Goal: Information Seeking & Learning: Check status

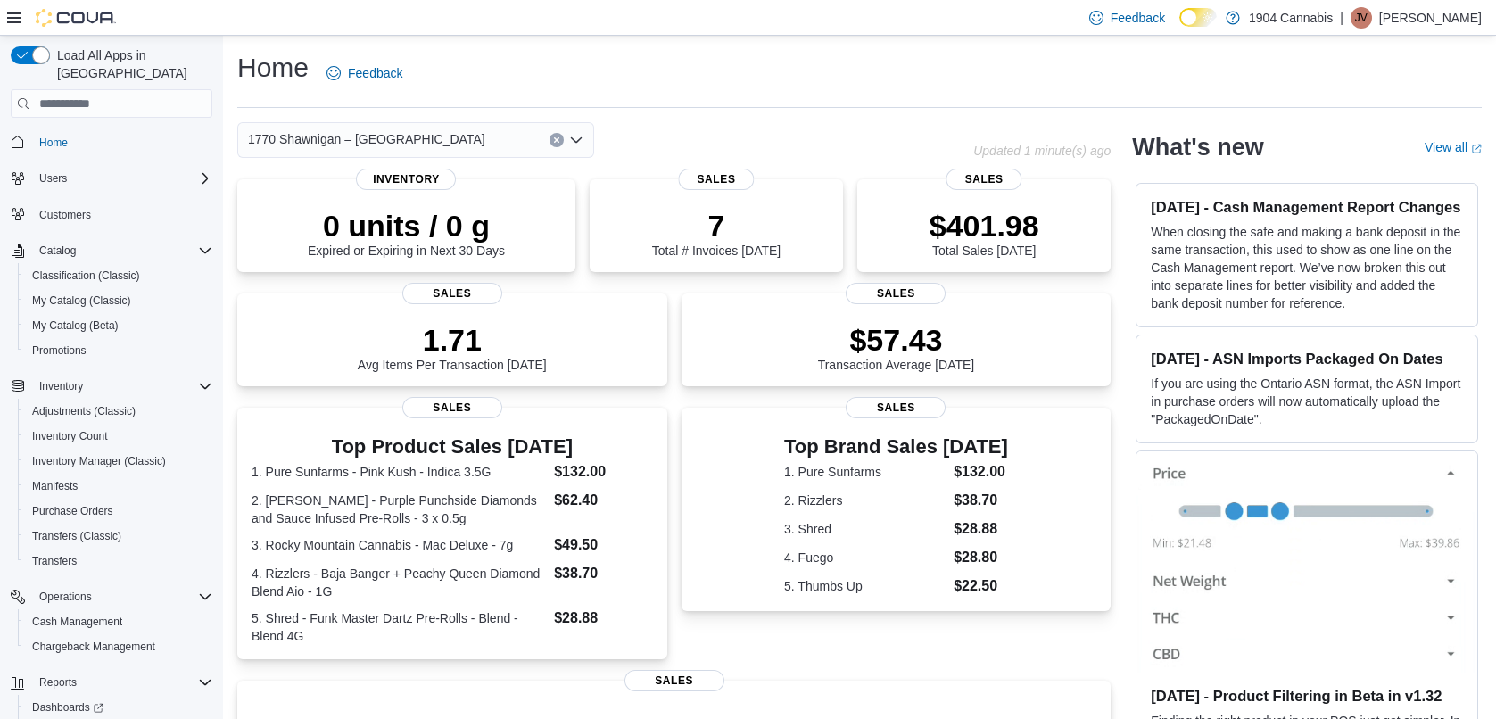
click at [106, 130] on span "Home" at bounding box center [122, 141] width 180 height 22
click at [61, 136] on span "Home" at bounding box center [53, 143] width 29 height 14
click at [473, 132] on div "1770 Shawnigan – [GEOGRAPHIC_DATA]" at bounding box center [415, 140] width 357 height 36
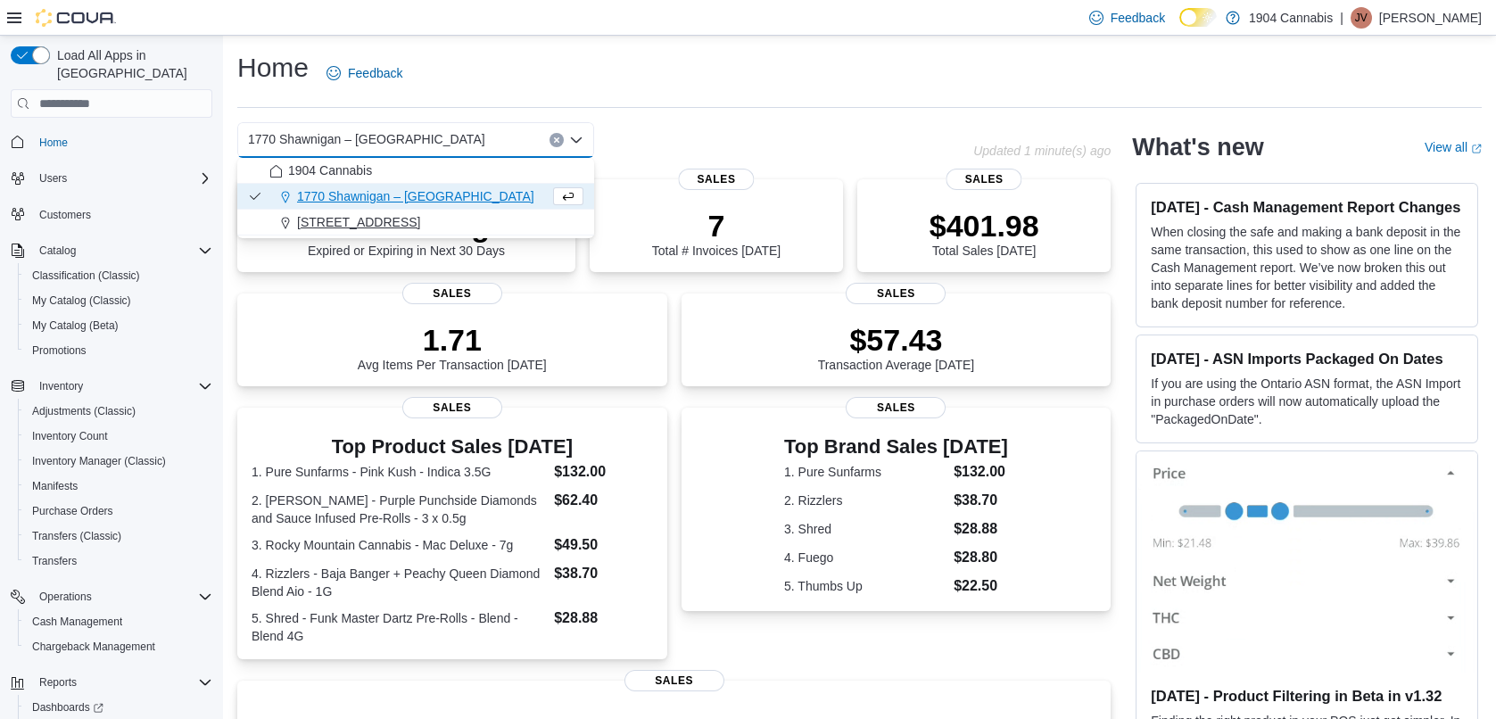
click at [352, 223] on span "[STREET_ADDRESS]" at bounding box center [358, 222] width 123 height 18
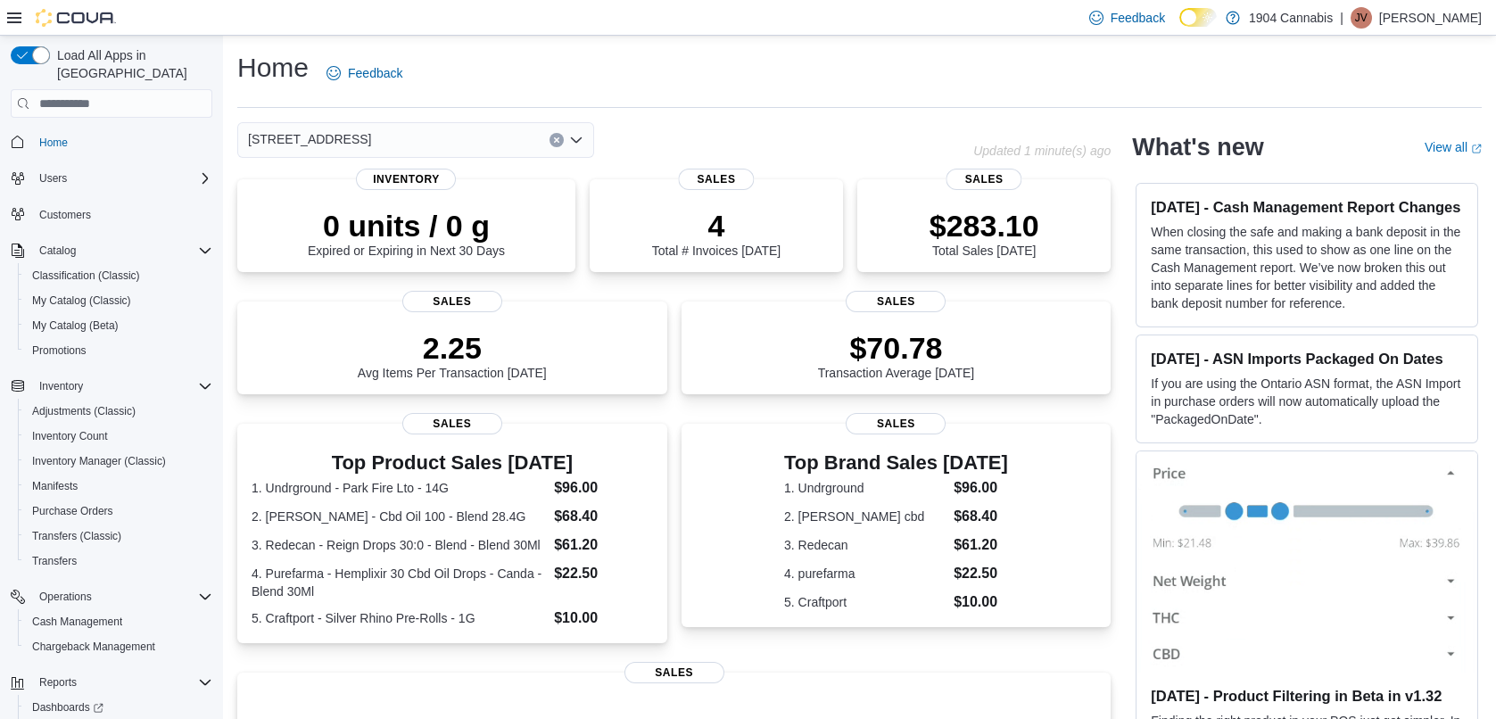
click at [383, 139] on div "[STREET_ADDRESS]" at bounding box center [415, 140] width 357 height 36
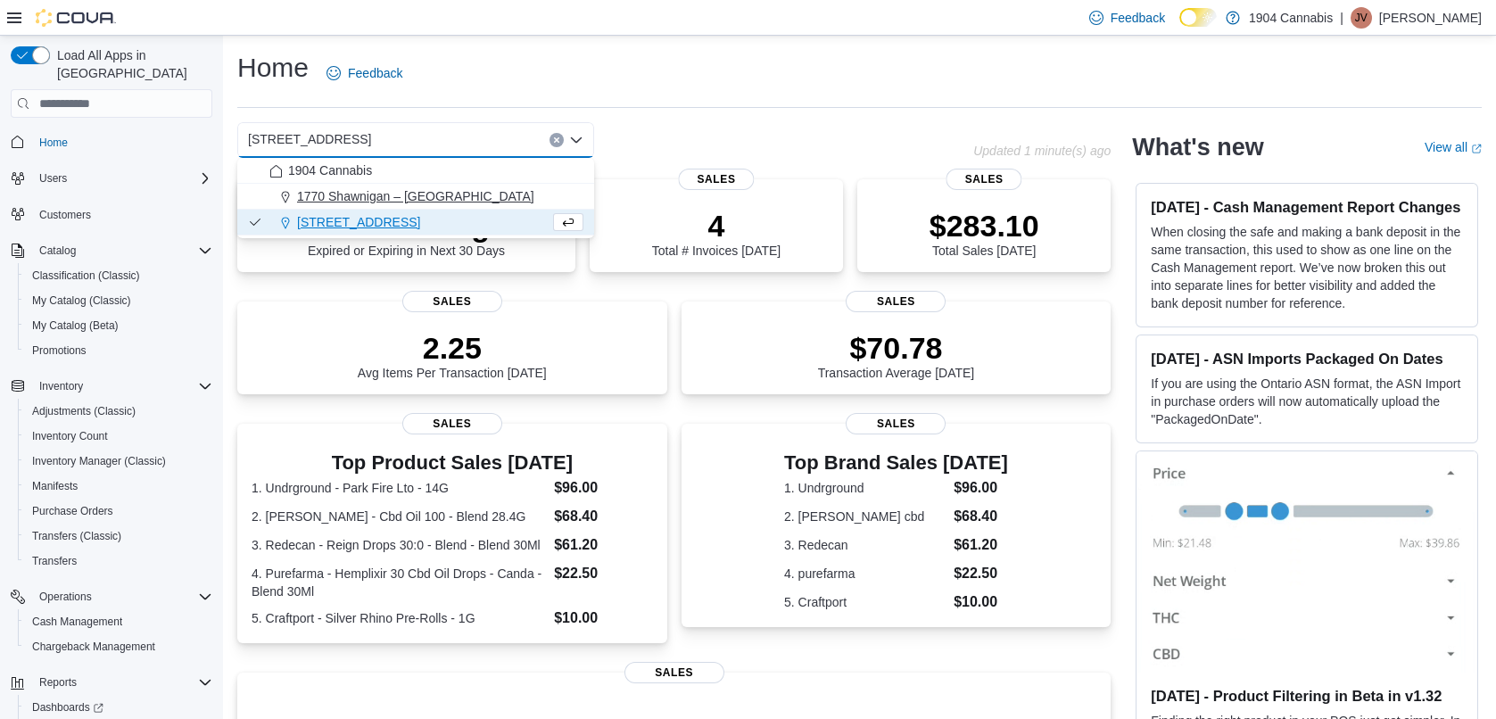
click at [357, 202] on span "1770 Shawnigan – [GEOGRAPHIC_DATA]" at bounding box center [415, 196] width 237 height 18
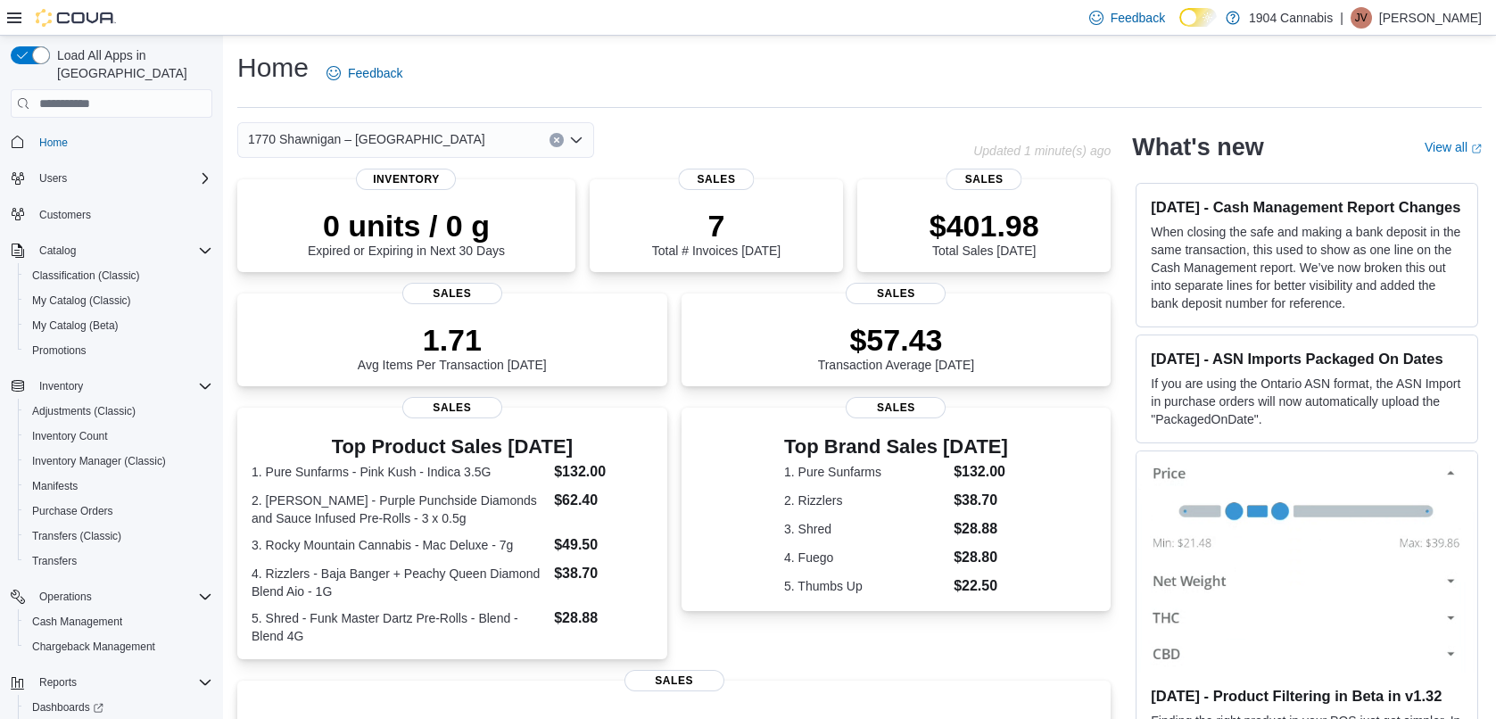
click at [406, 138] on span "1770 Shawnigan – [GEOGRAPHIC_DATA]" at bounding box center [366, 138] width 237 height 21
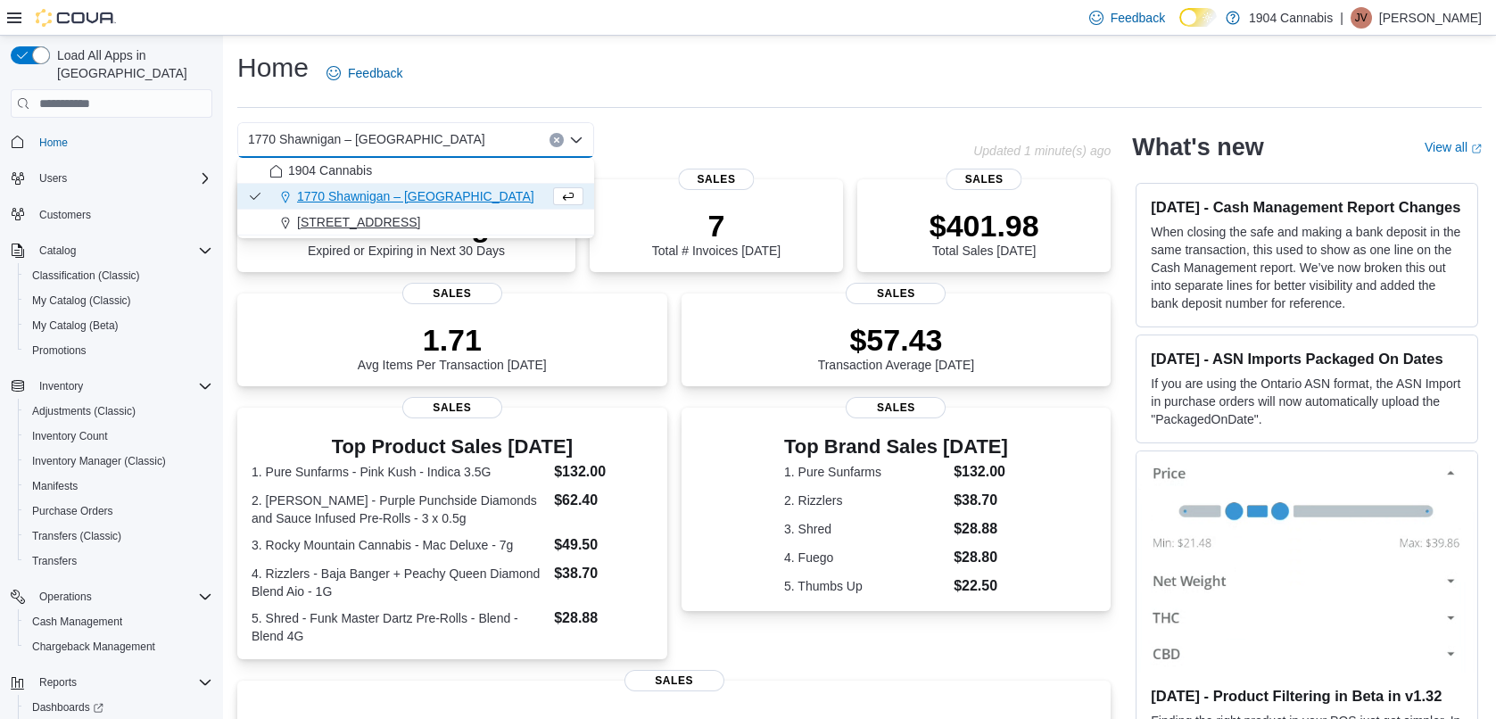
click at [332, 214] on span "[STREET_ADDRESS]" at bounding box center [358, 222] width 123 height 18
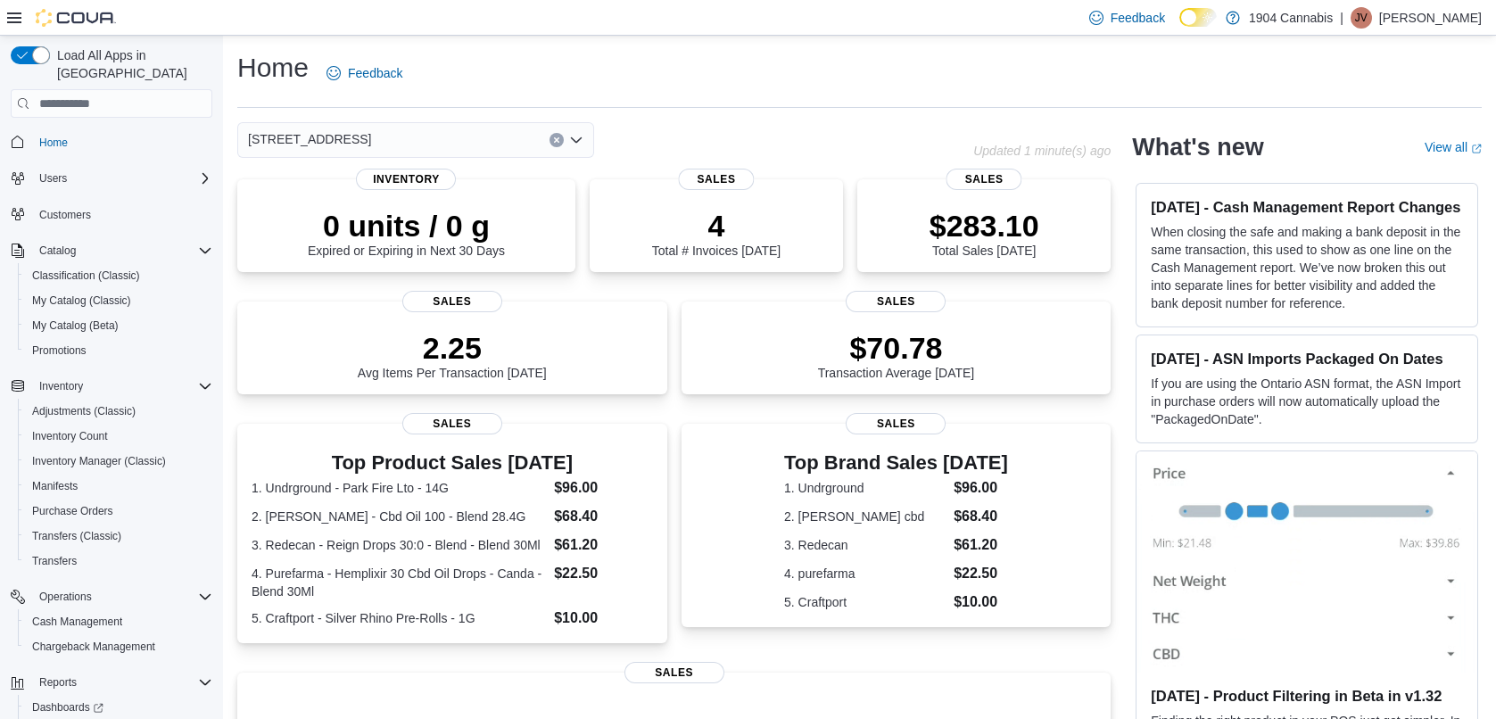
click at [444, 128] on div "720 First Ave Combo box. Selected. [STREET_ADDRESS] Press Backspace to delete […" at bounding box center [415, 140] width 357 height 36
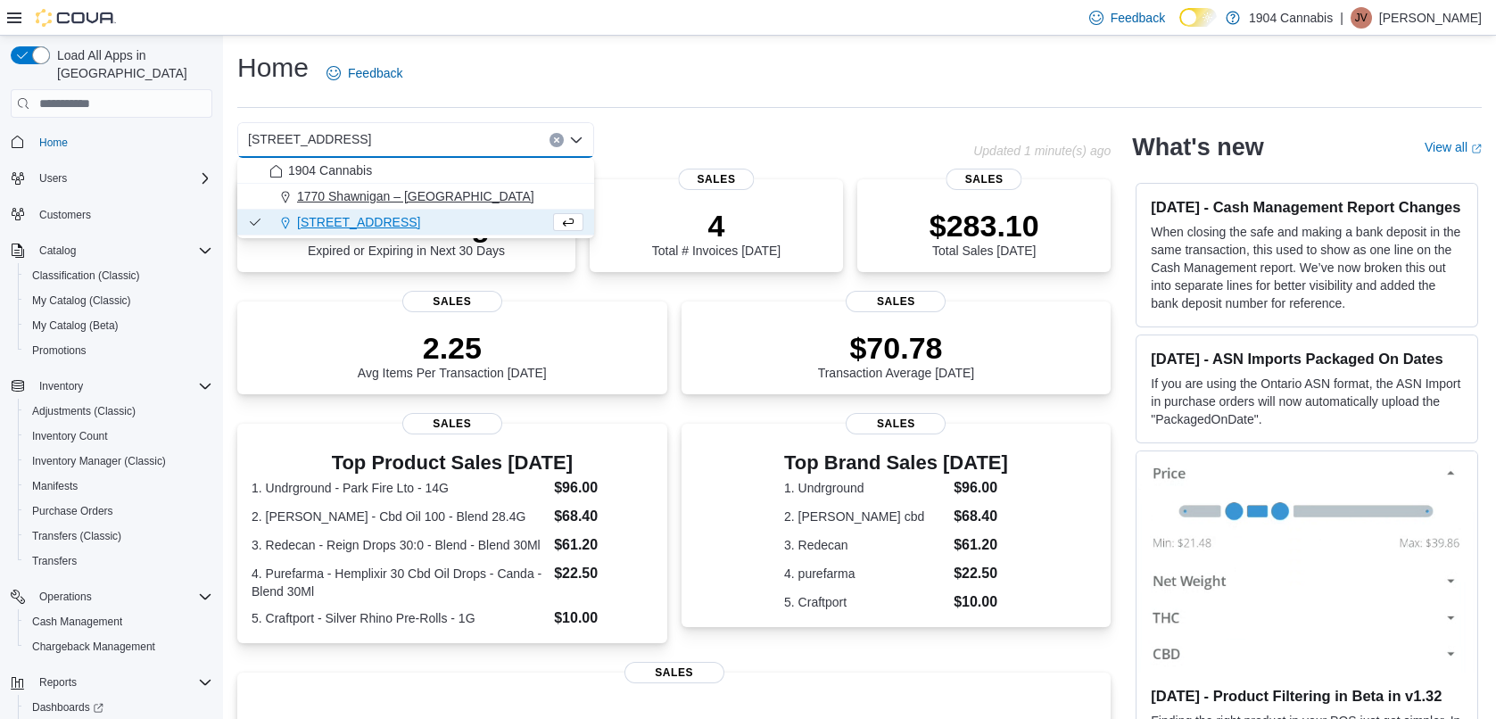
click at [397, 190] on span "1770 Shawnigan – [GEOGRAPHIC_DATA]" at bounding box center [415, 196] width 237 height 18
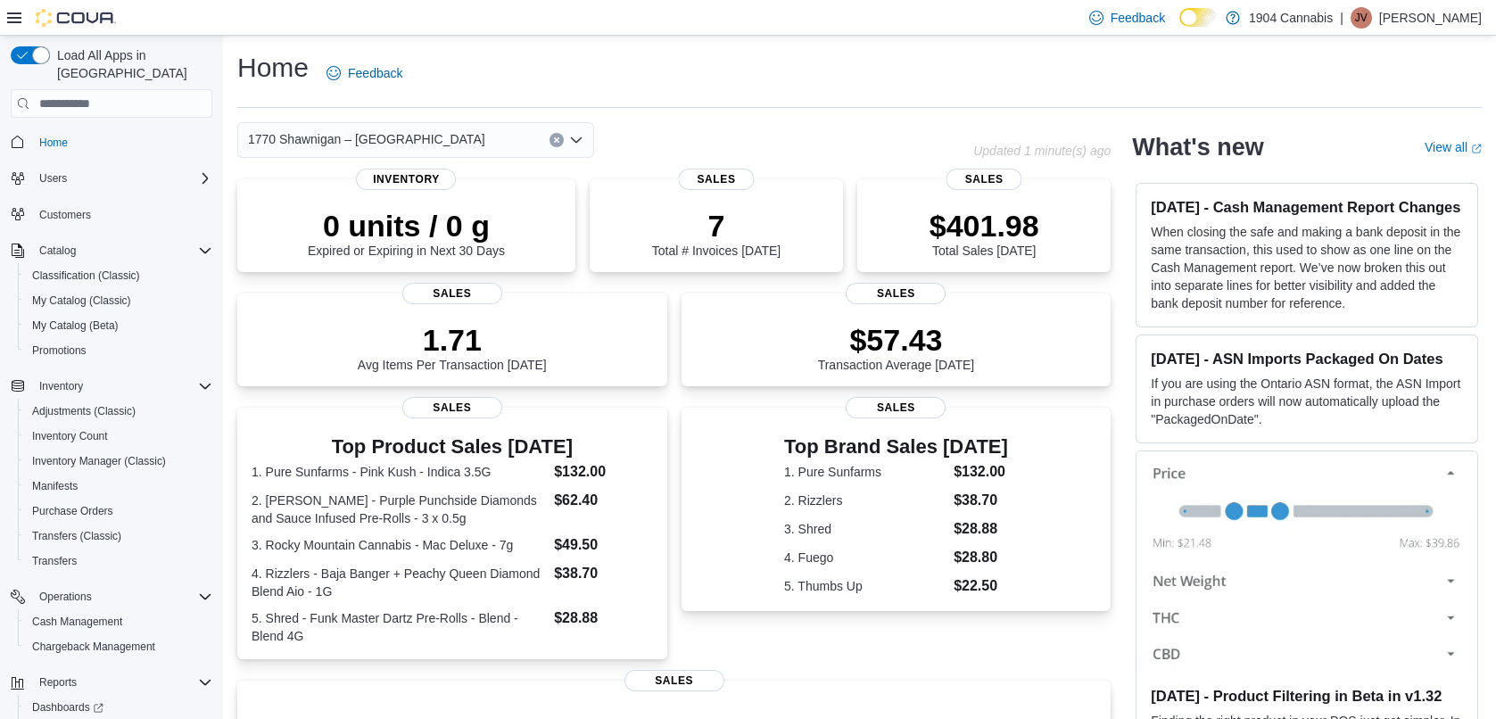
click at [496, 63] on div "Home Feedback" at bounding box center [859, 73] width 1244 height 46
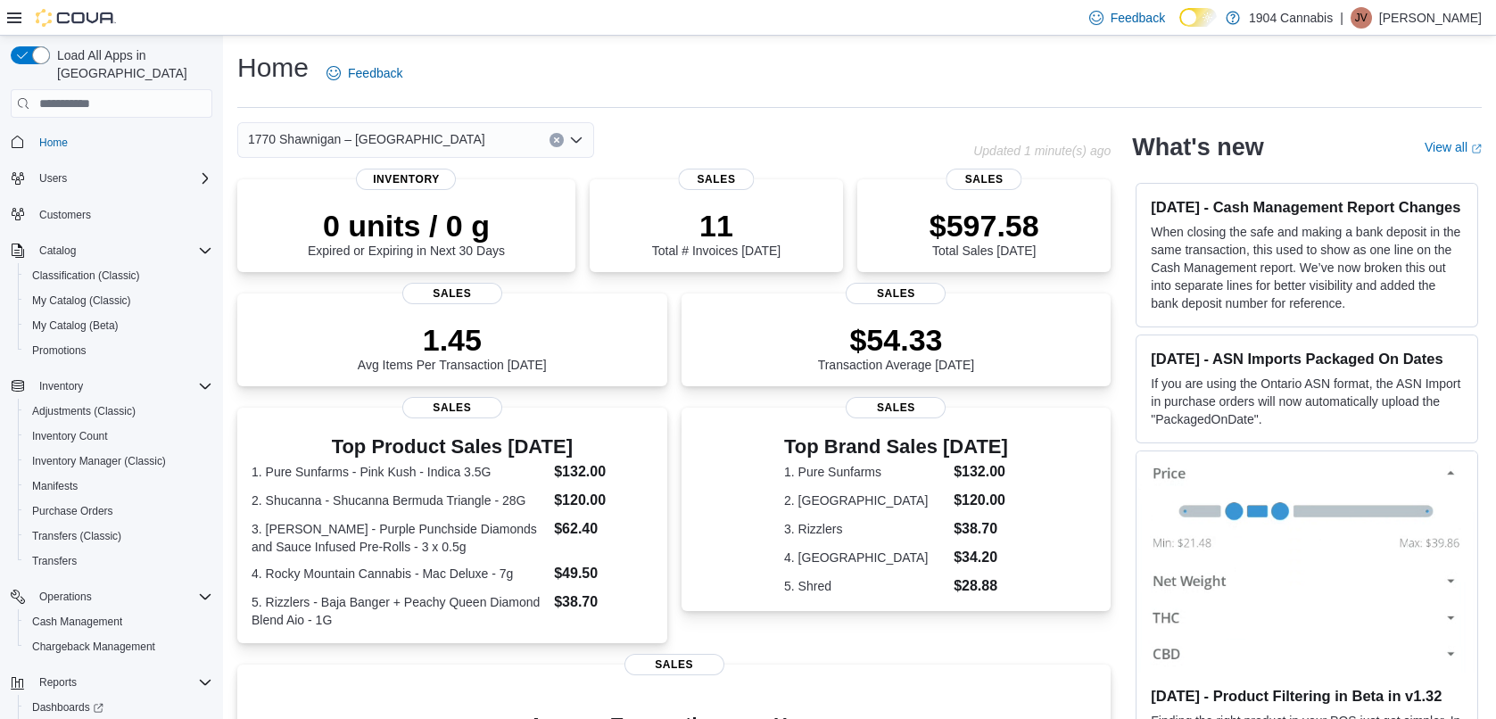
click at [278, 136] on span "1770 Shawnigan – [GEOGRAPHIC_DATA]" at bounding box center [366, 138] width 237 height 21
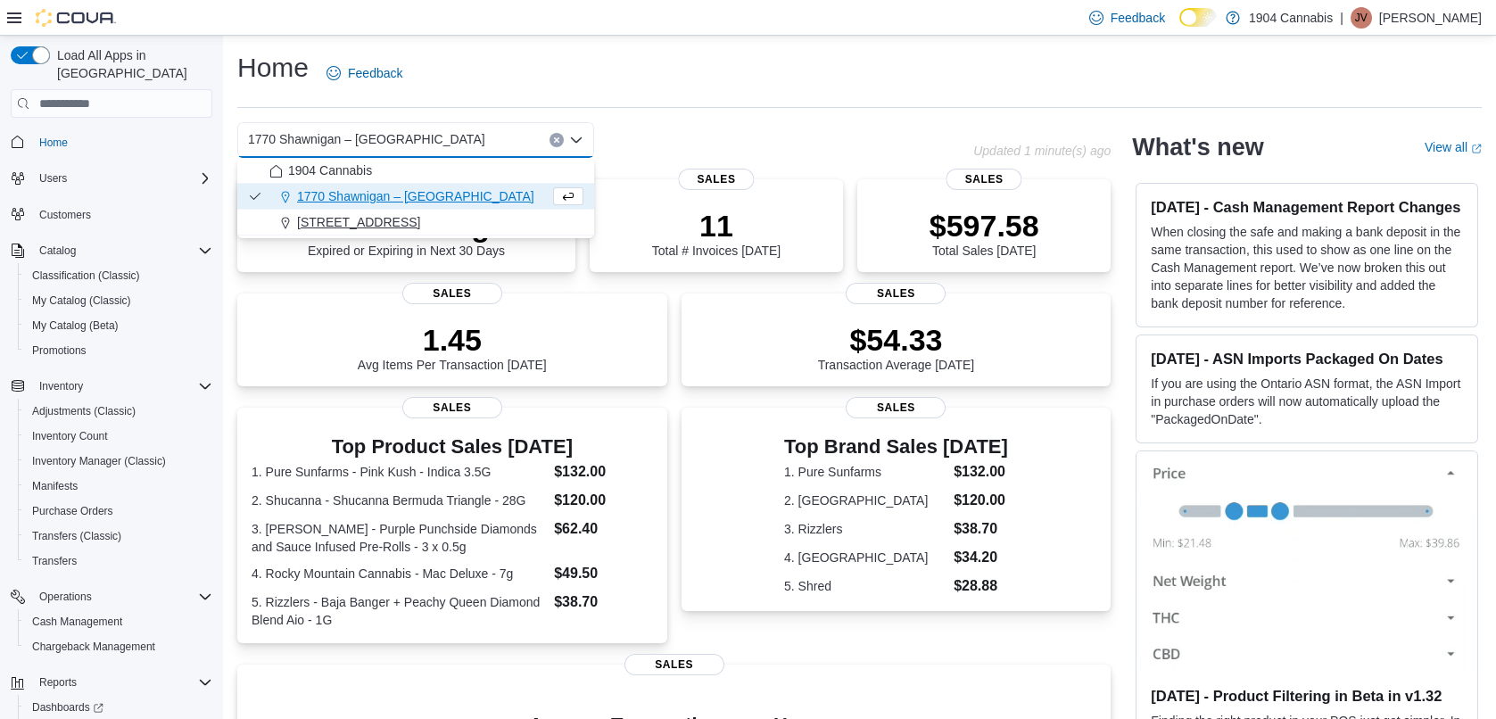
click at [323, 216] on span "[STREET_ADDRESS]" at bounding box center [358, 222] width 123 height 18
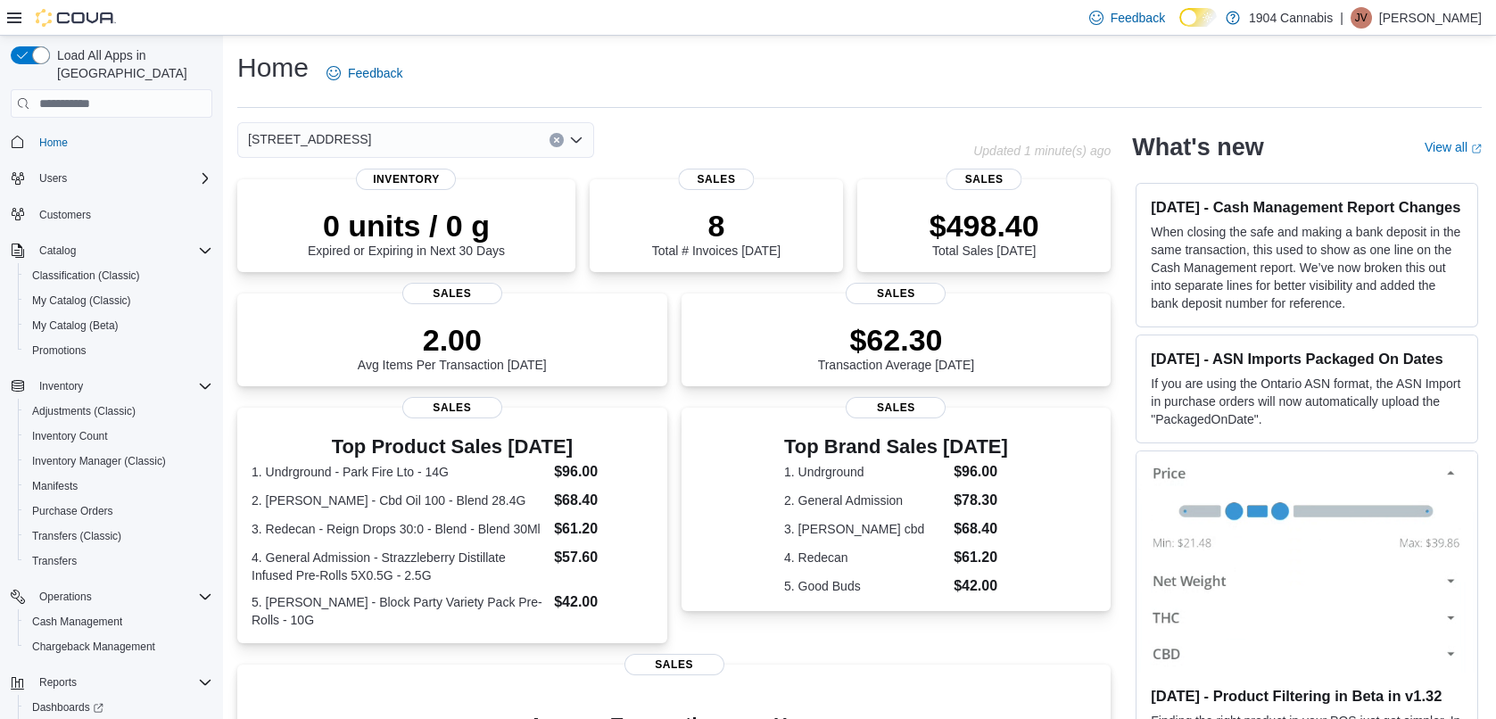
click at [313, 136] on span "[STREET_ADDRESS]" at bounding box center [309, 138] width 123 height 21
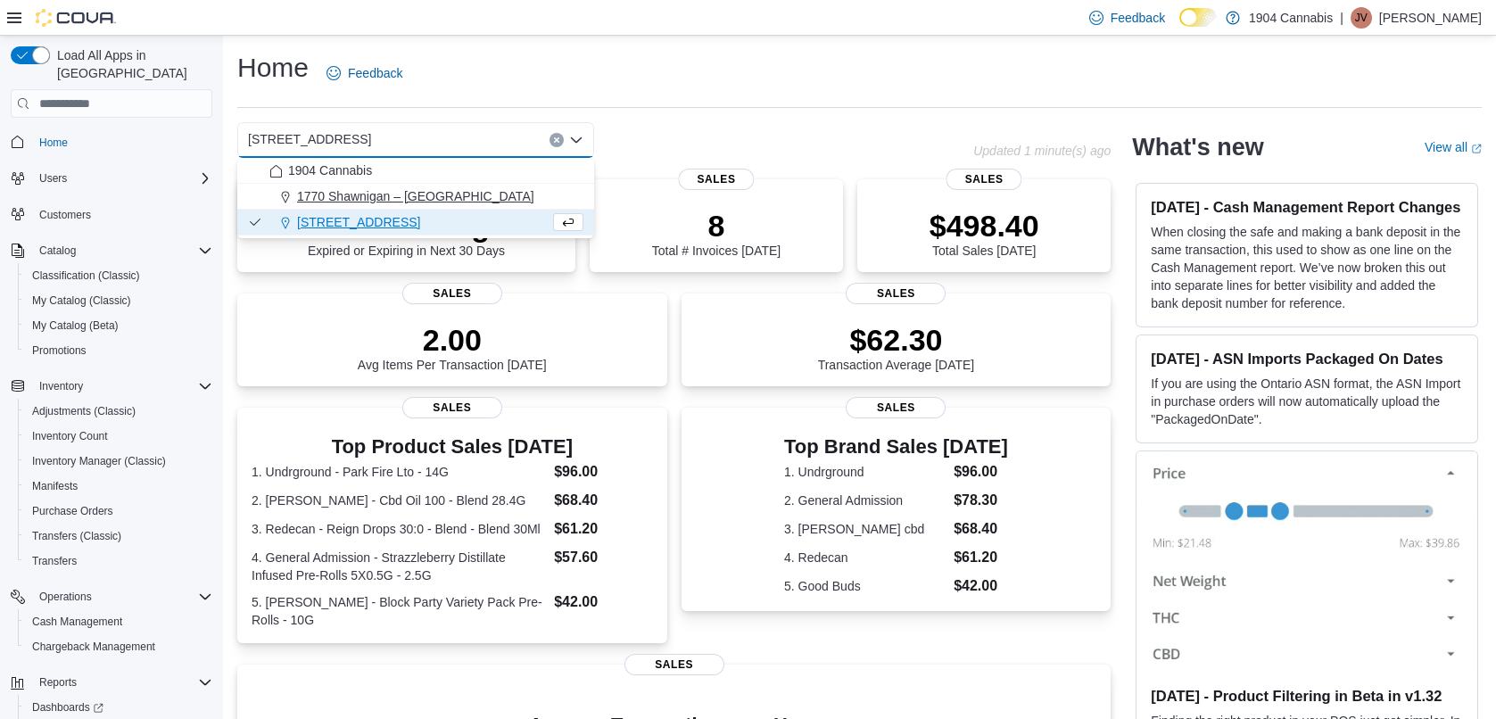
click at [324, 191] on span "1770 Shawnigan – [GEOGRAPHIC_DATA]" at bounding box center [415, 196] width 237 height 18
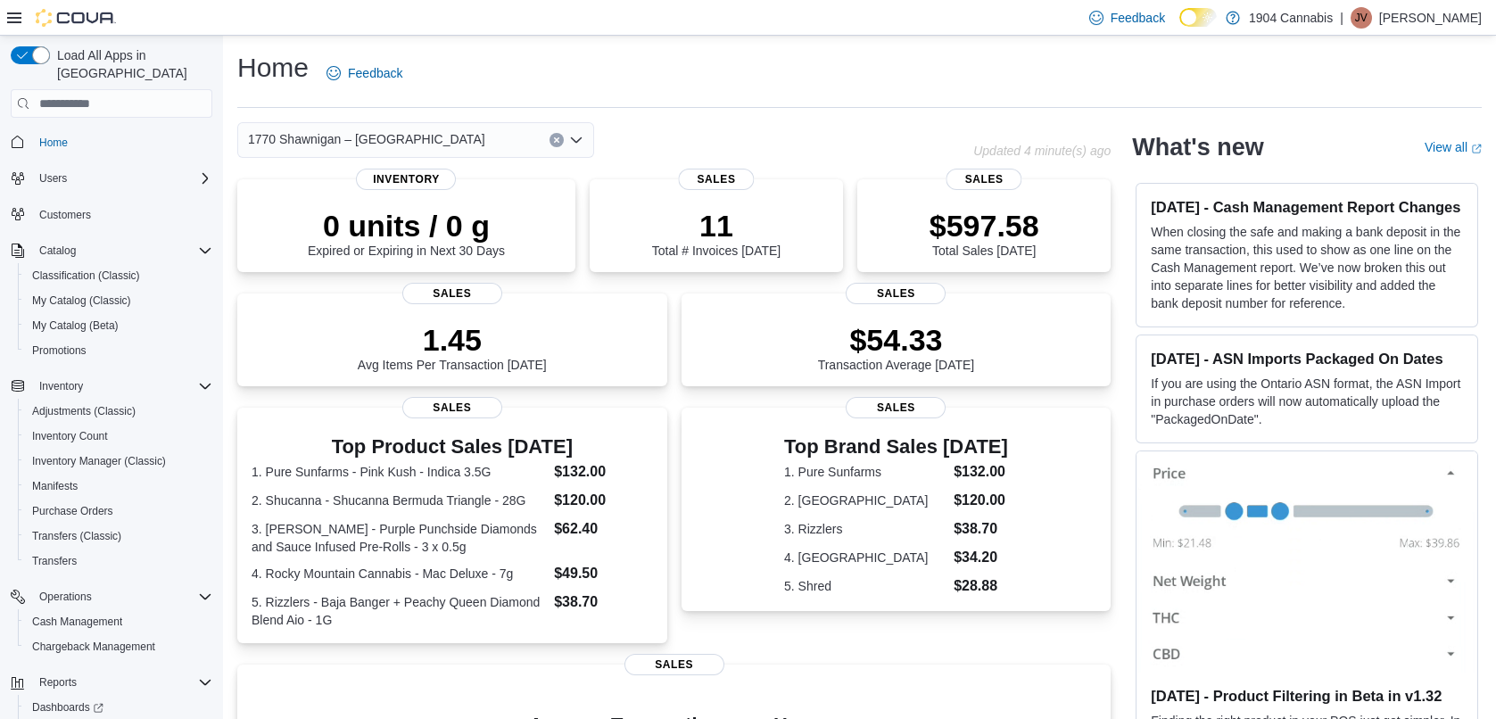
click at [54, 718] on span "Reports" at bounding box center [50, 732] width 37 height 14
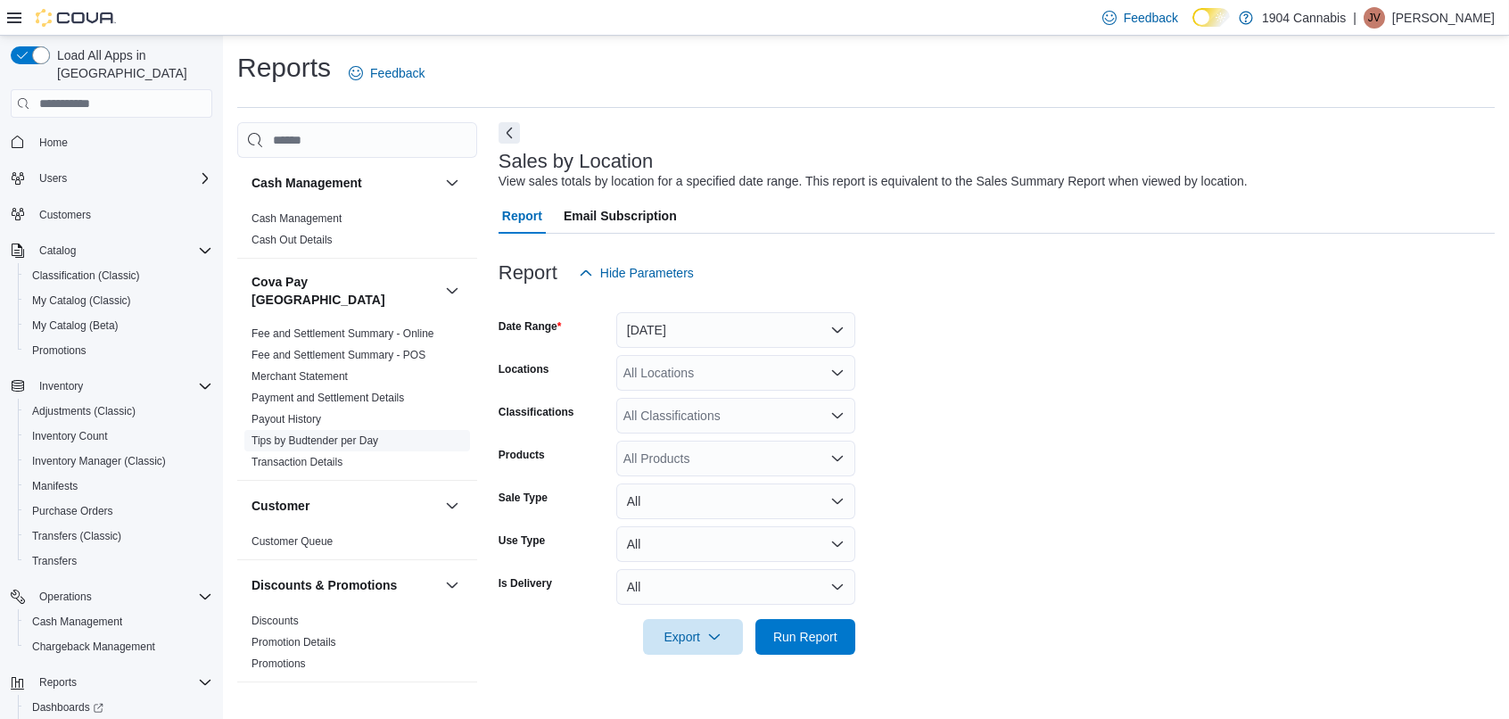
click at [306, 434] on link "Tips by Budtender per Day" at bounding box center [315, 440] width 127 height 12
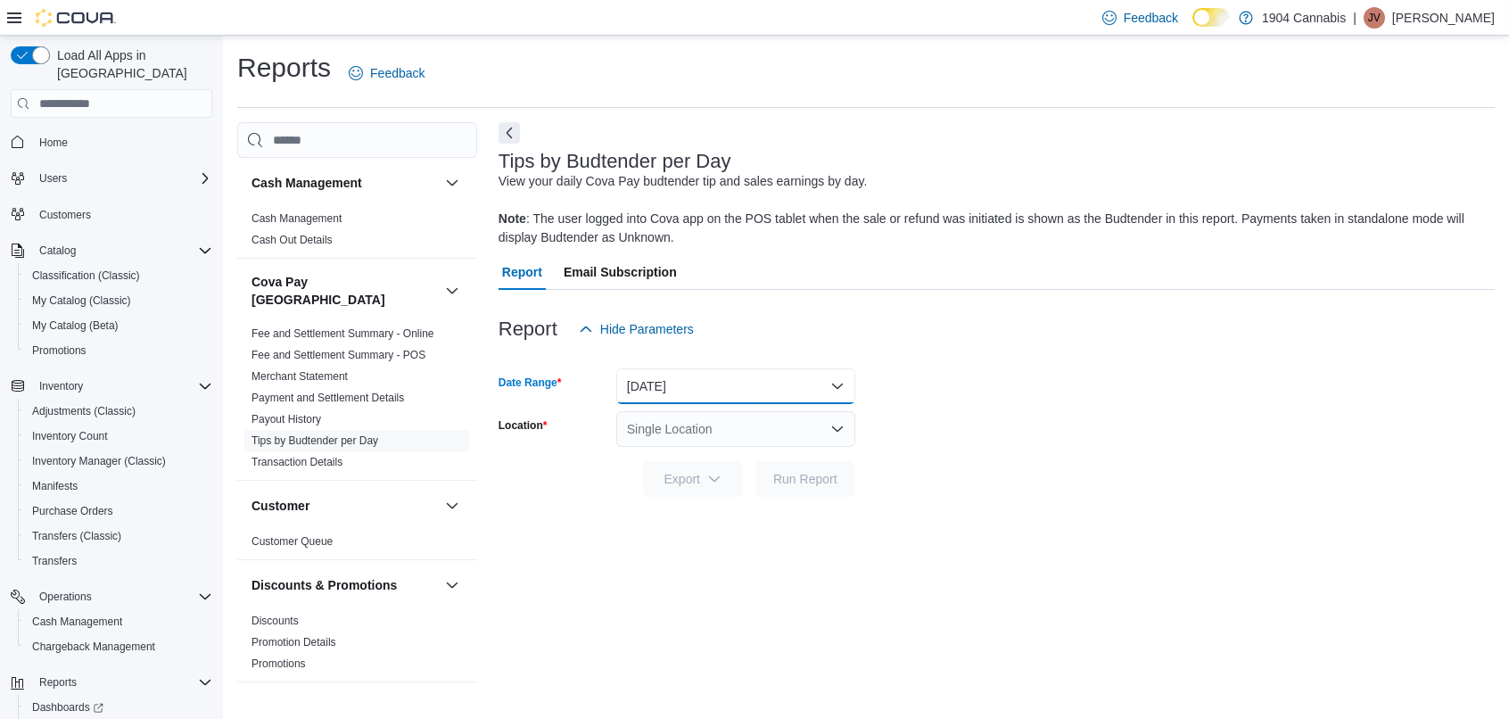
click at [697, 379] on button "Yesterday" at bounding box center [735, 386] width 239 height 36
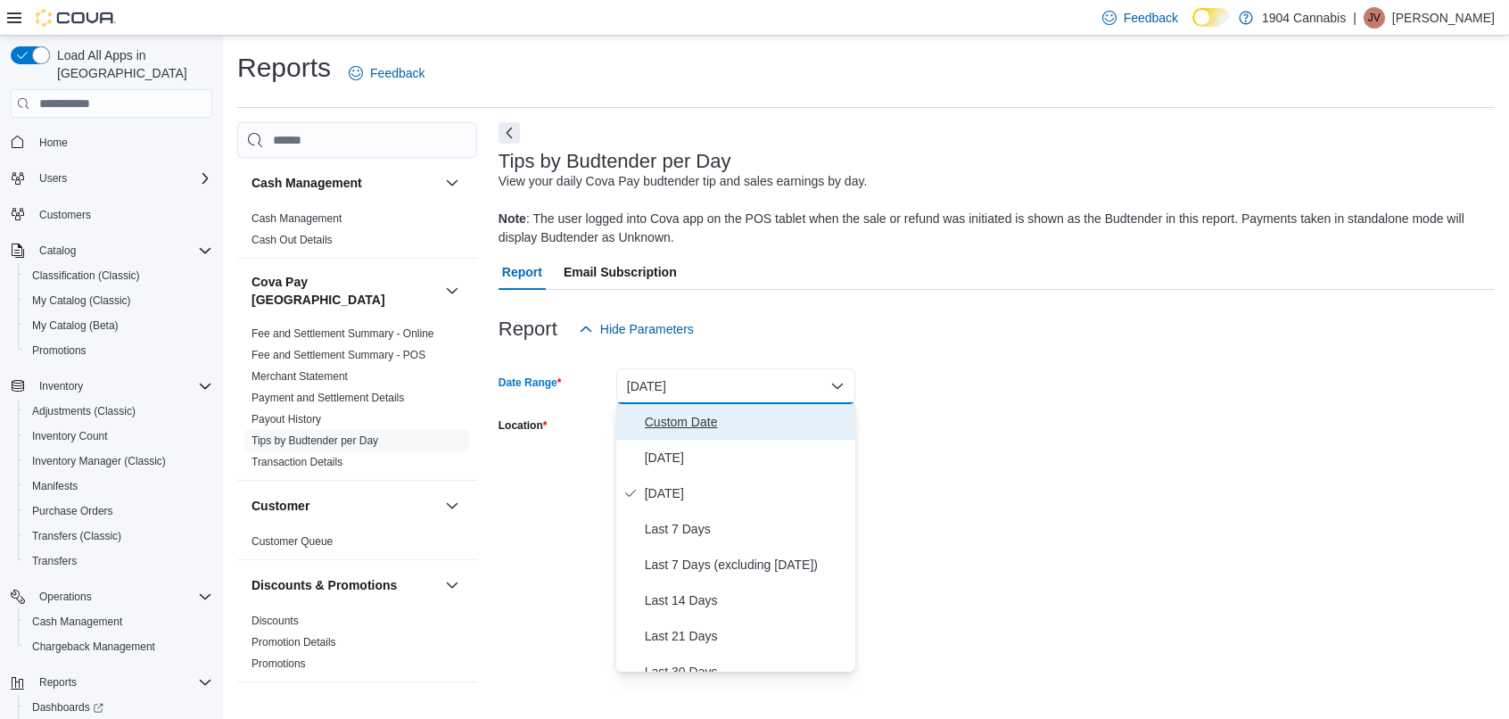
click at [689, 415] on span "Custom Date" at bounding box center [746, 421] width 203 height 21
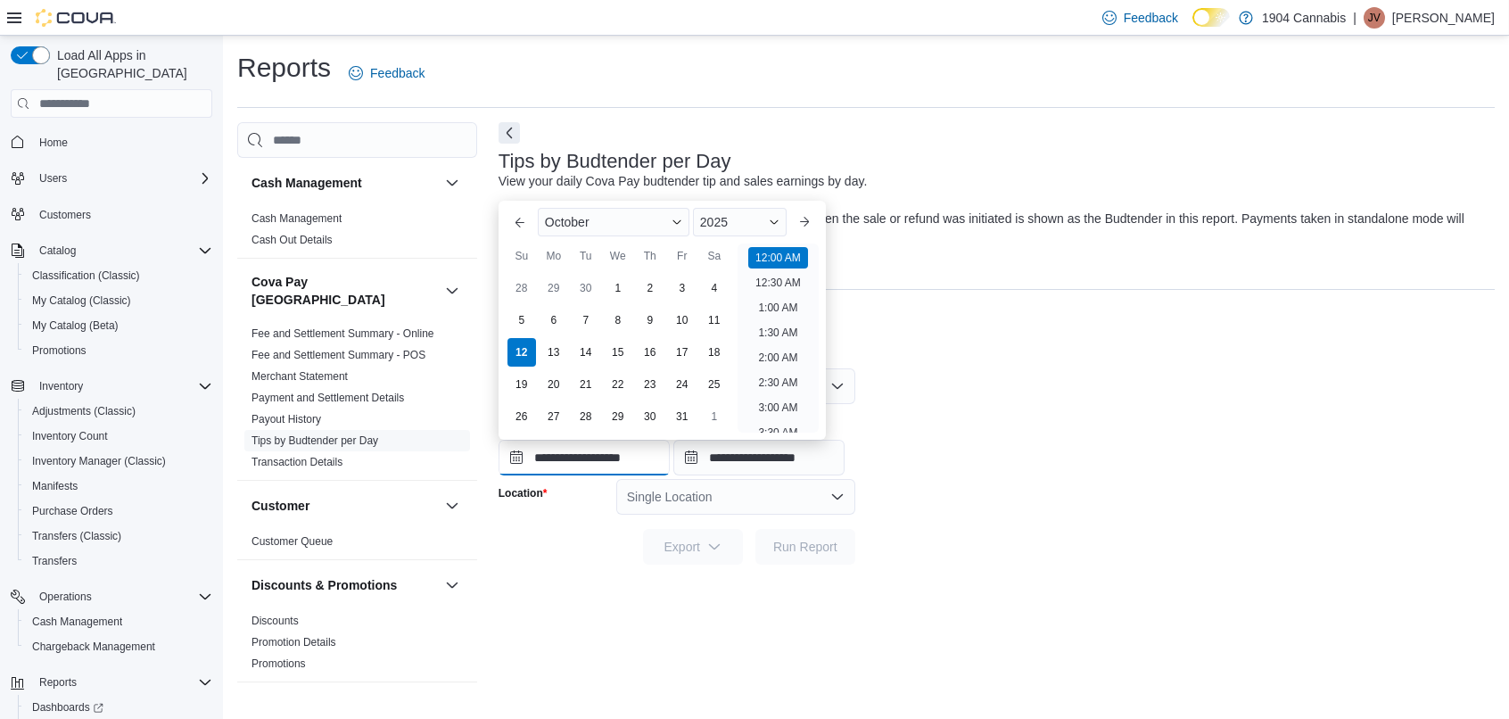
click at [609, 463] on input "**********" at bounding box center [584, 458] width 171 height 36
click at [517, 225] on button "Previous Month" at bounding box center [520, 222] width 29 height 29
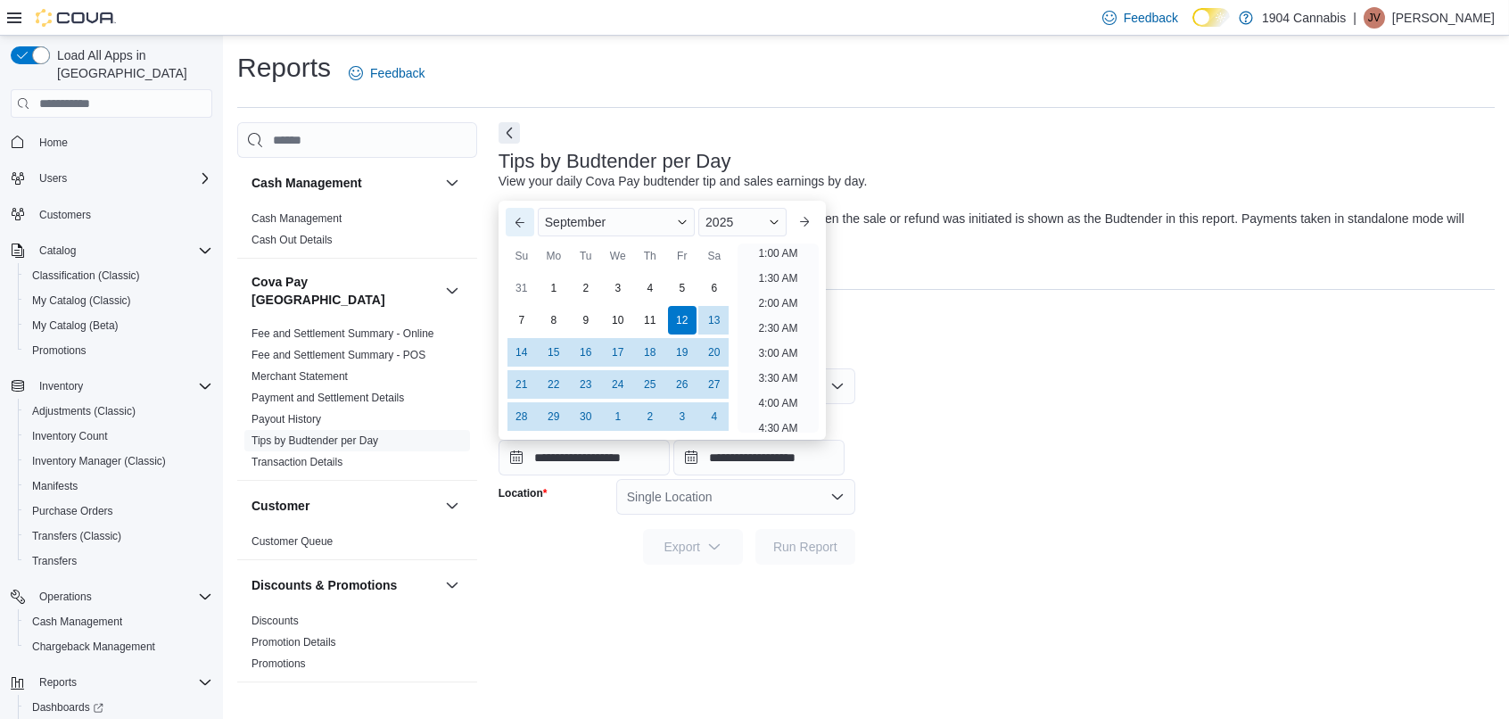
scroll to position [4, 0]
click at [713, 386] on div "27" at bounding box center [713, 384] width 31 height 31
type input "**********"
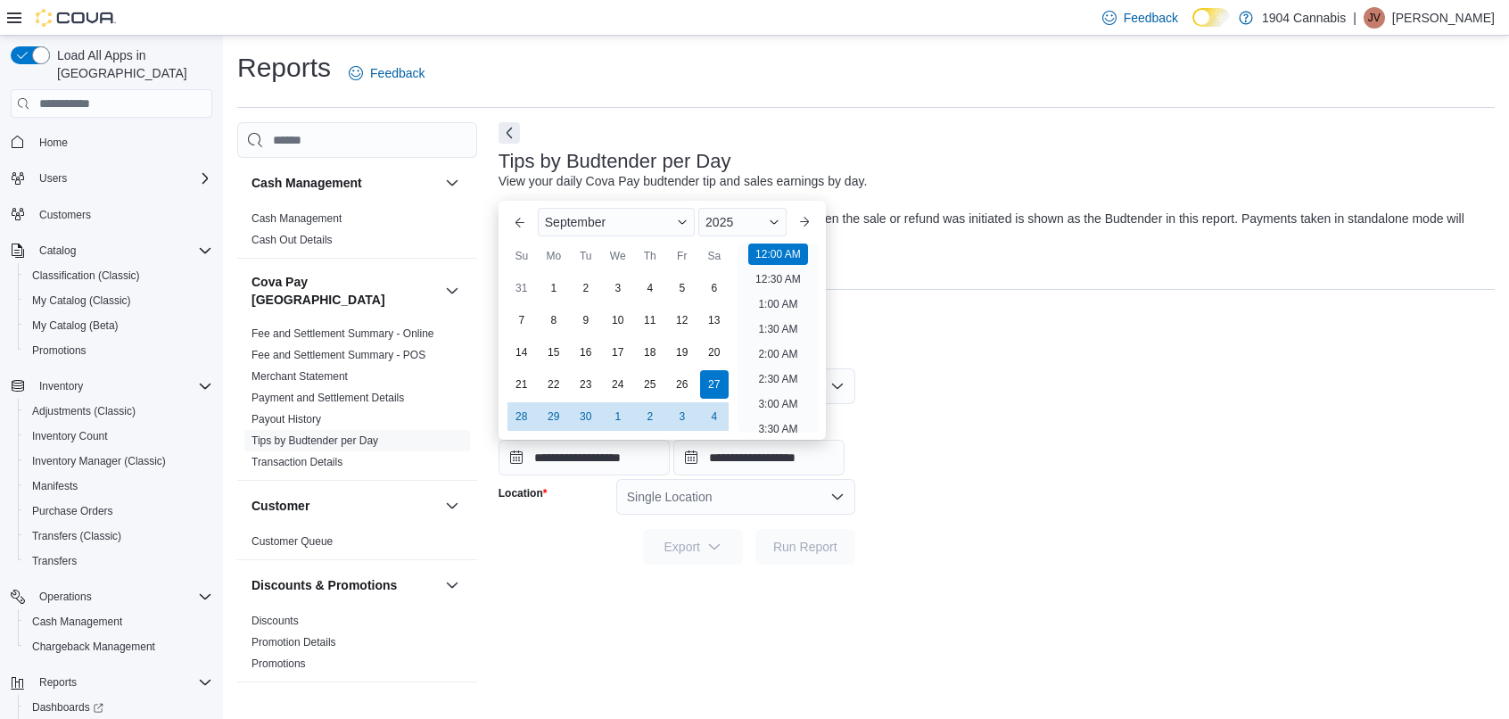
click at [1037, 316] on div "Report Hide Parameters" at bounding box center [997, 329] width 996 height 36
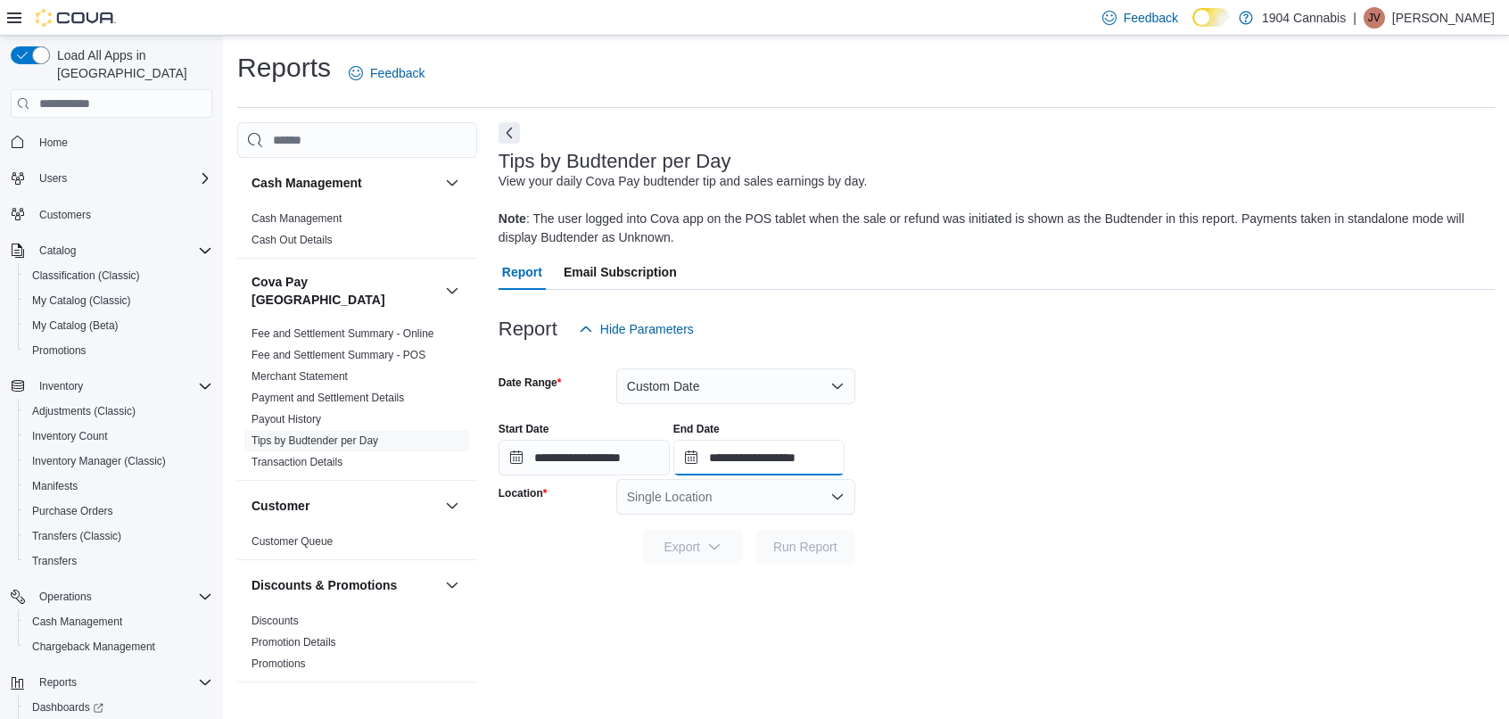
click at [768, 459] on input "**********" at bounding box center [758, 458] width 171 height 36
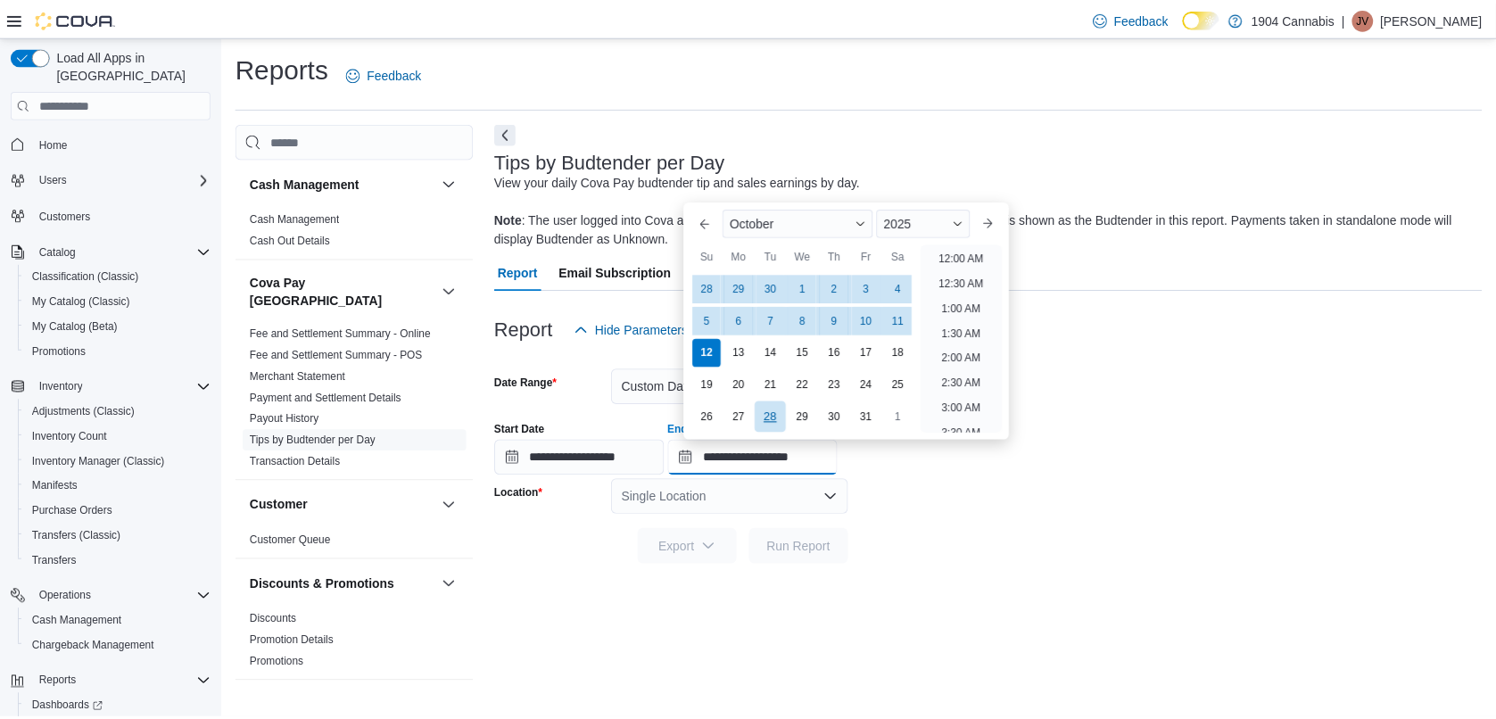
scroll to position [1013, 0]
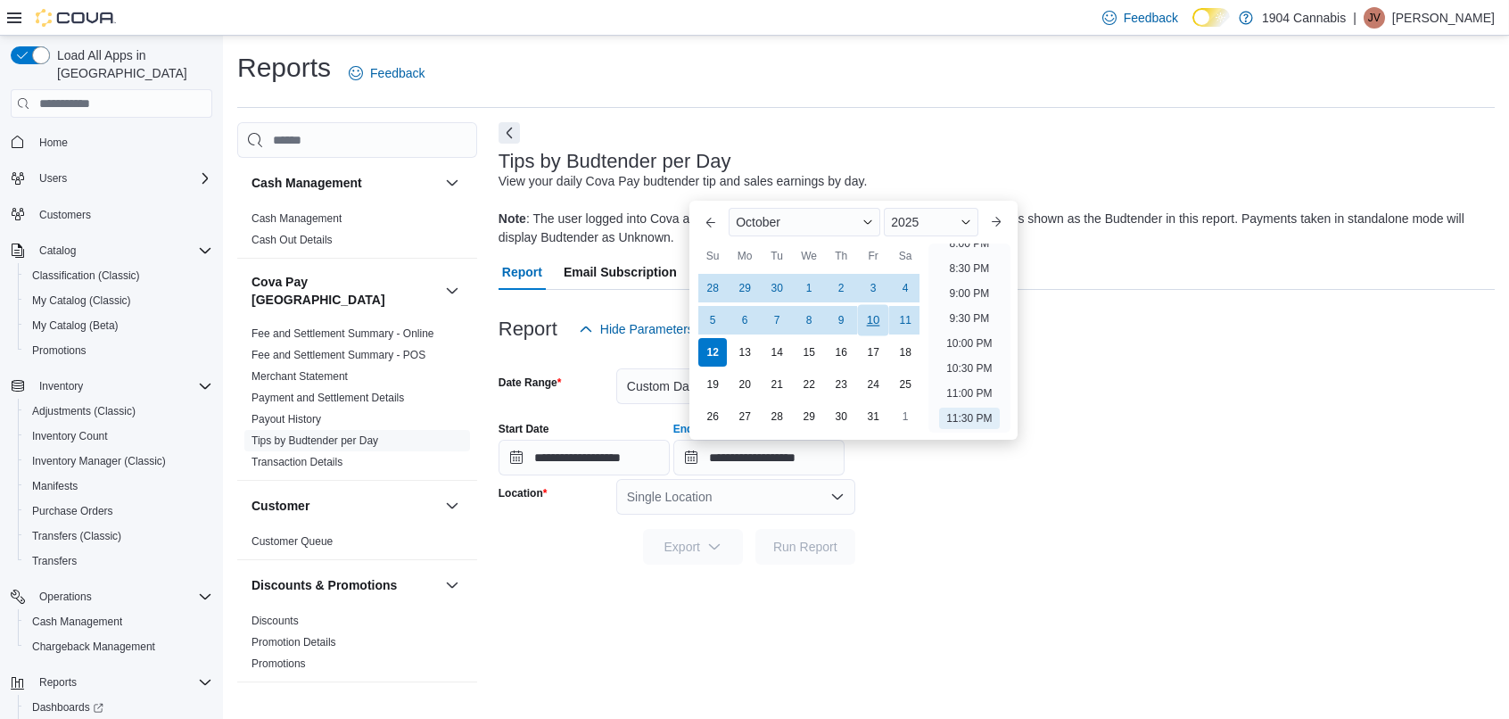
click at [882, 320] on div "10" at bounding box center [873, 320] width 31 height 31
type input "**********"
click at [1125, 341] on div "Report Hide Parameters" at bounding box center [997, 329] width 996 height 36
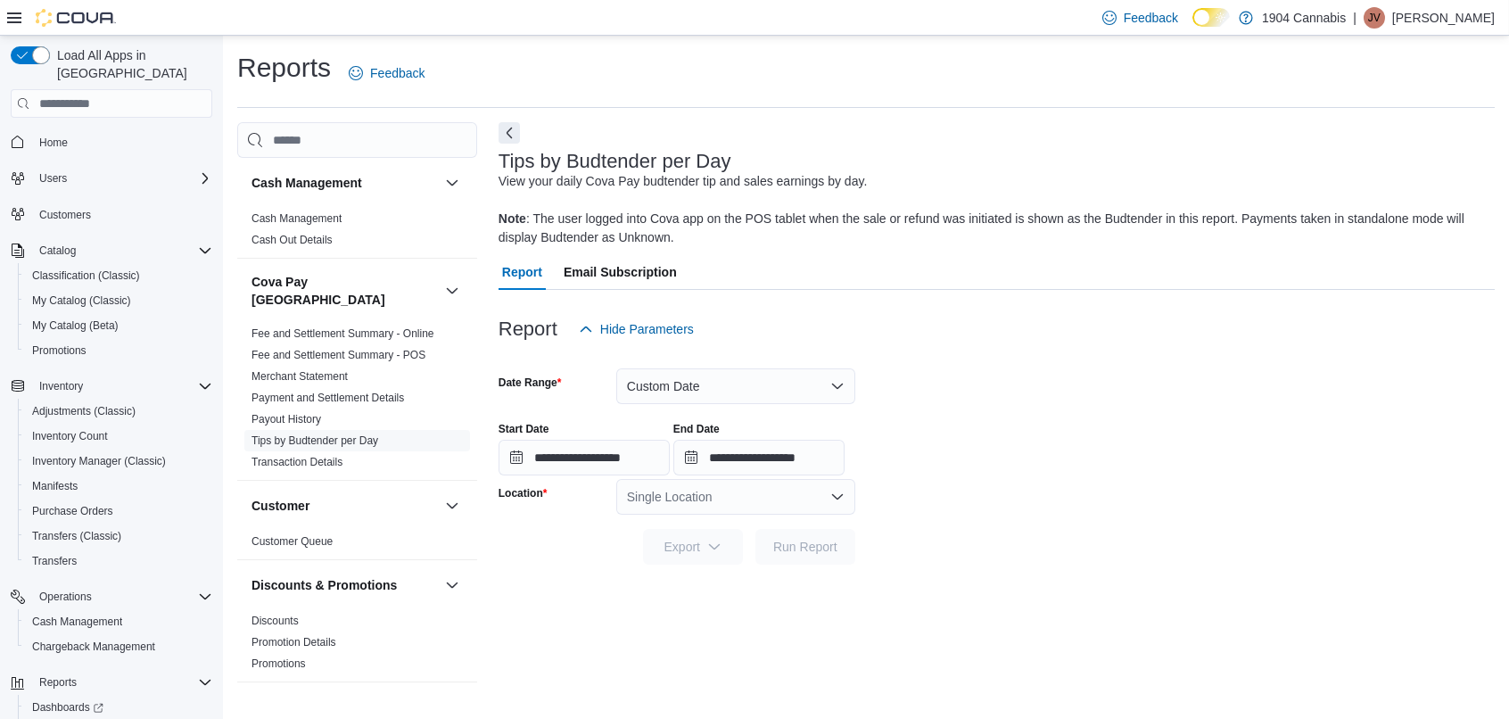
click at [738, 491] on div "Single Location" at bounding box center [735, 497] width 239 height 36
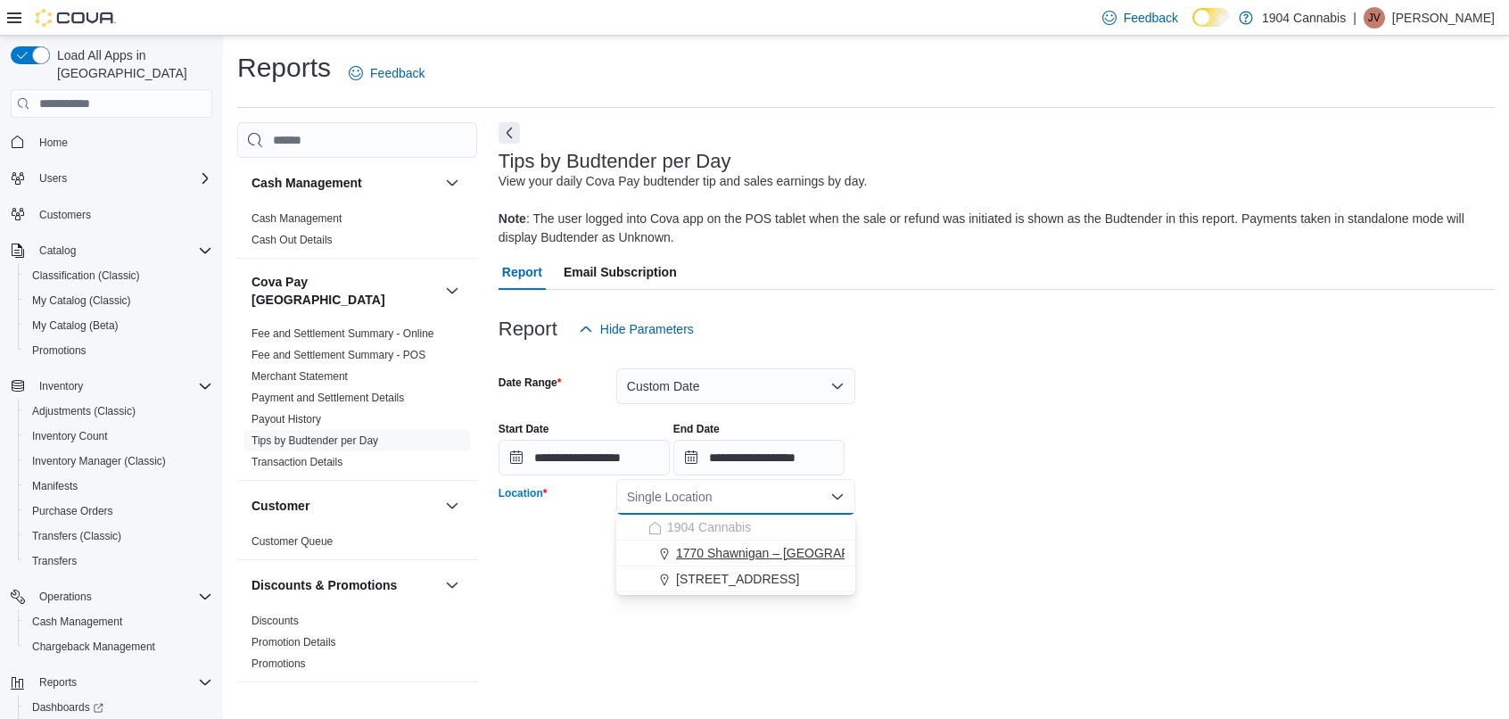
click at [738, 551] on span "1770 Shawnigan – [GEOGRAPHIC_DATA]" at bounding box center [794, 553] width 237 height 18
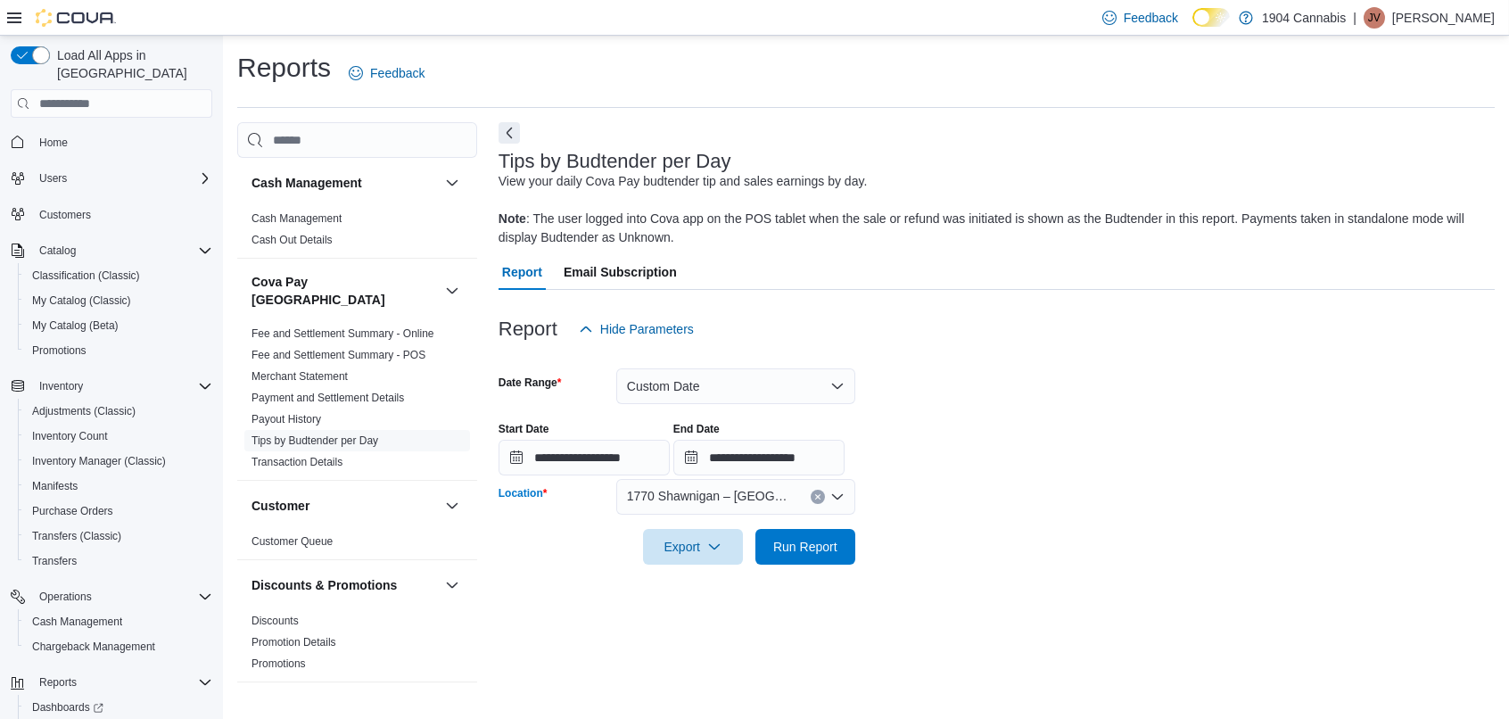
click at [1009, 425] on div "**********" at bounding box center [997, 442] width 996 height 68
click at [796, 545] on span "Run Report" at bounding box center [805, 546] width 64 height 18
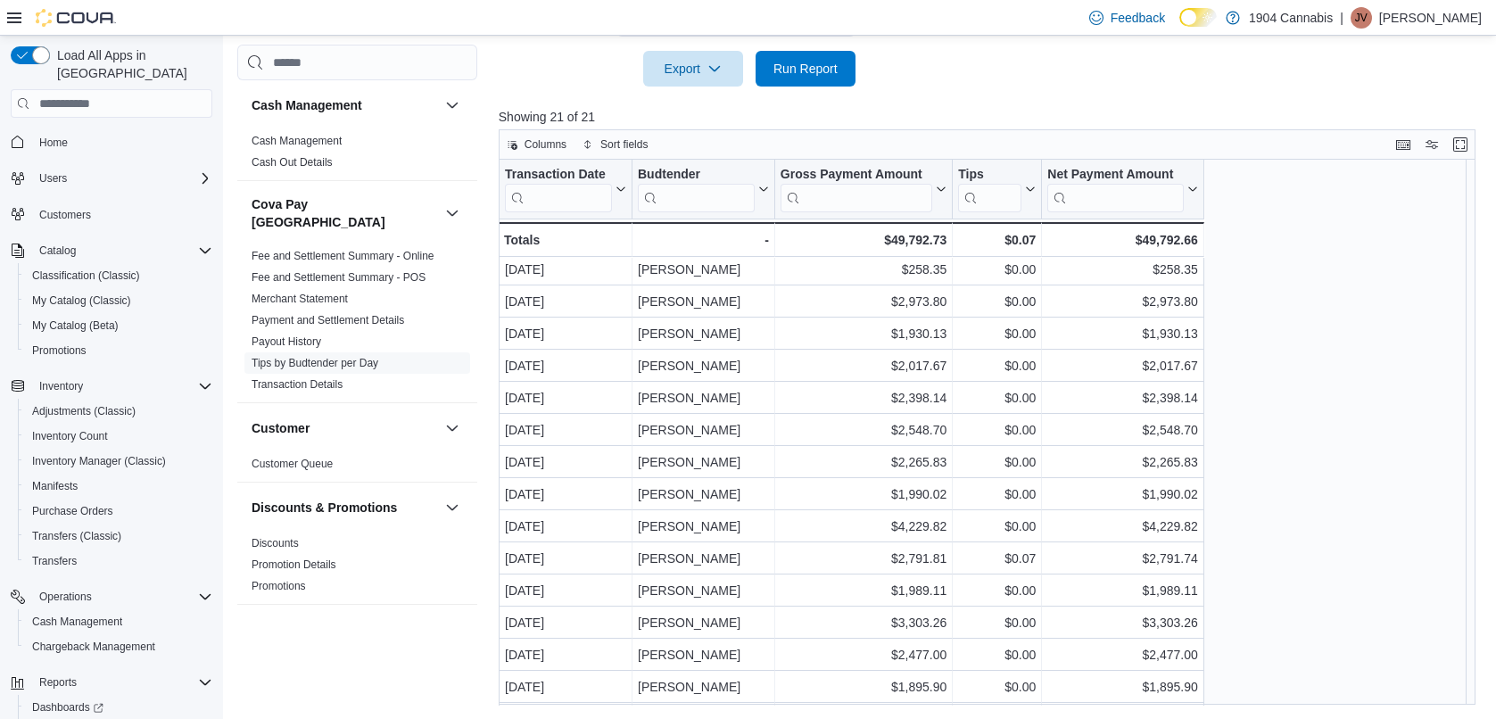
scroll to position [226, 0]
